Goal: Task Accomplishment & Management: Use online tool/utility

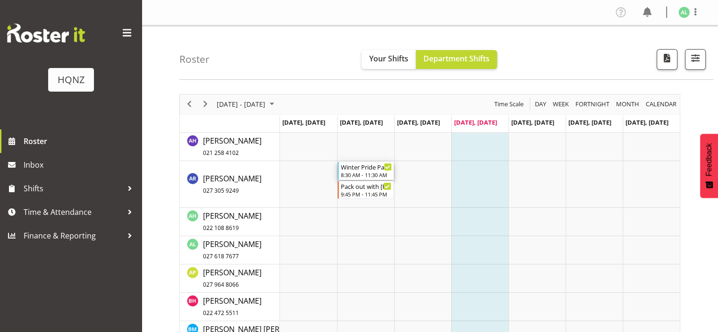
click at [369, 169] on div "Winter Pride Pack In - [GEOGRAPHIC_DATA]" at bounding box center [366, 166] width 51 height 9
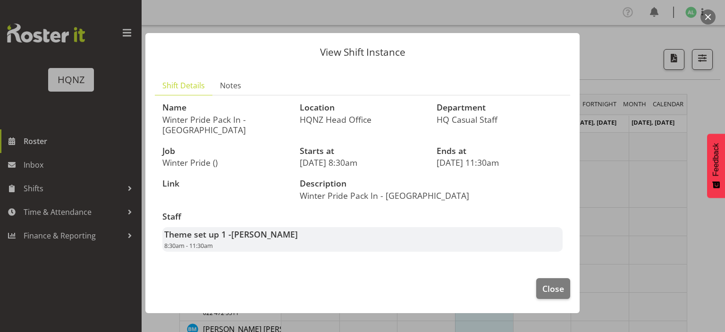
click at [480, 279] on footer "Close" at bounding box center [362, 291] width 434 height 44
click at [565, 283] on button "Close" at bounding box center [553, 288] width 34 height 21
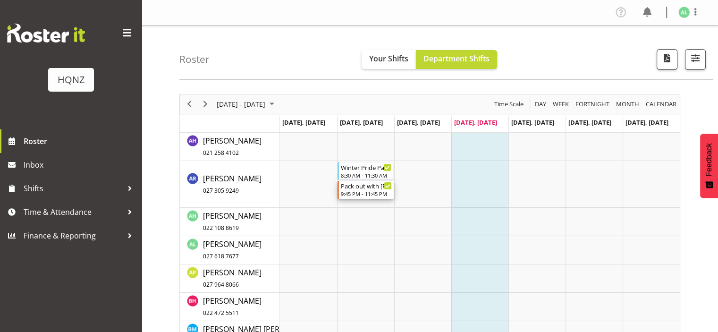
click at [384, 186] on div "Timeline Week of August 24, 2025" at bounding box center [387, 185] width 7 height 7
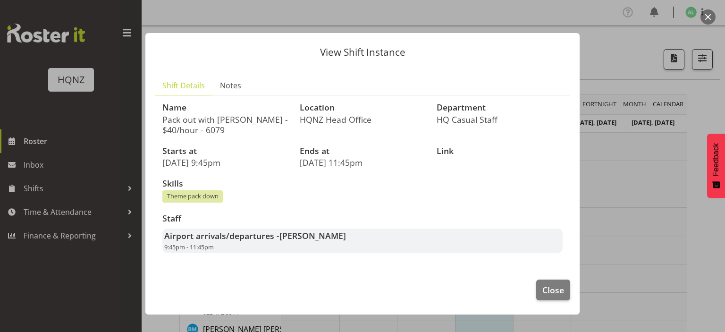
click at [594, 203] on div at bounding box center [362, 166] width 725 height 332
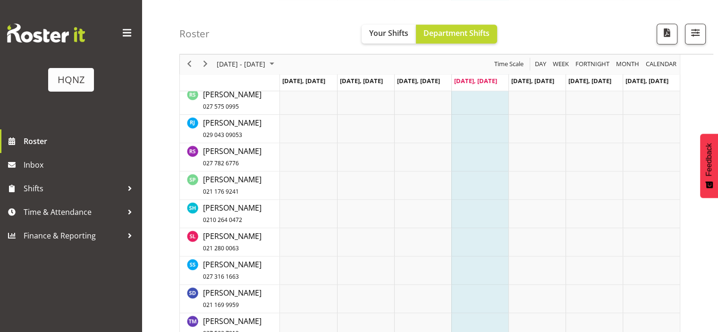
scroll to position [1299, 0]
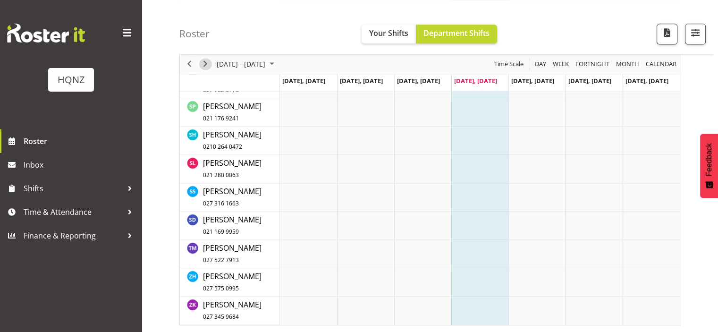
click at [202, 63] on span "Next" at bounding box center [205, 65] width 11 height 12
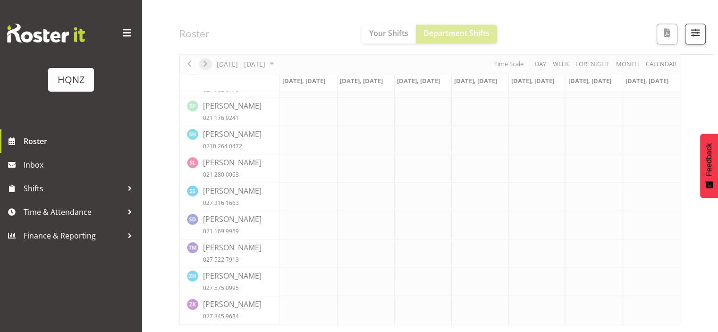
scroll to position [1280, 0]
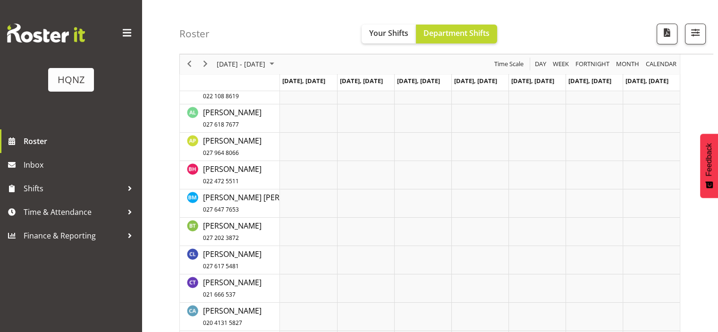
scroll to position [23, 0]
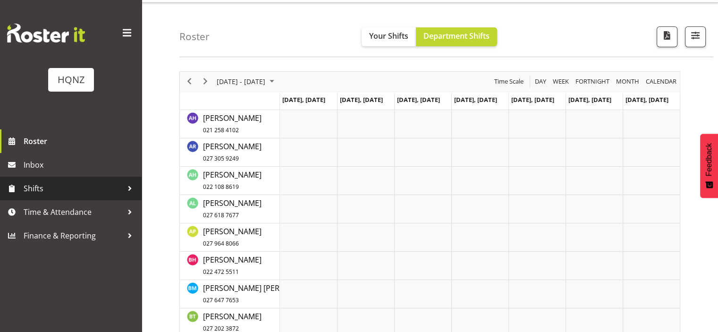
click at [76, 179] on link "Shifts" at bounding box center [71, 189] width 142 height 24
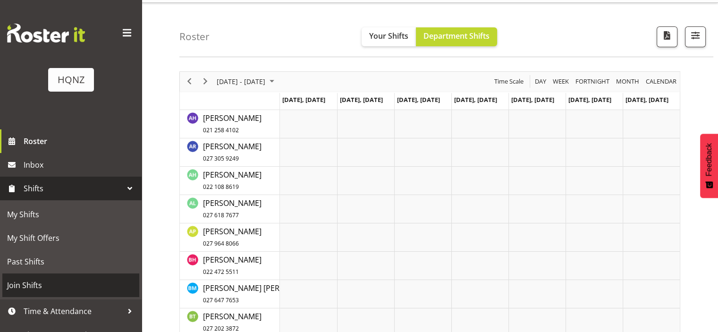
click at [51, 274] on link "Join Shifts" at bounding box center [70, 285] width 137 height 24
